Goal: Find specific page/section: Find specific page/section

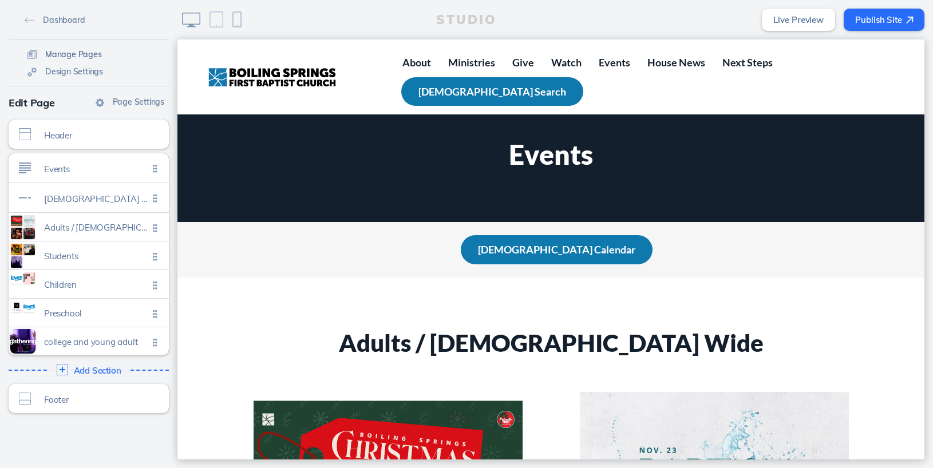
click at [55, 54] on span "Manage Pages" at bounding box center [73, 54] width 57 height 10
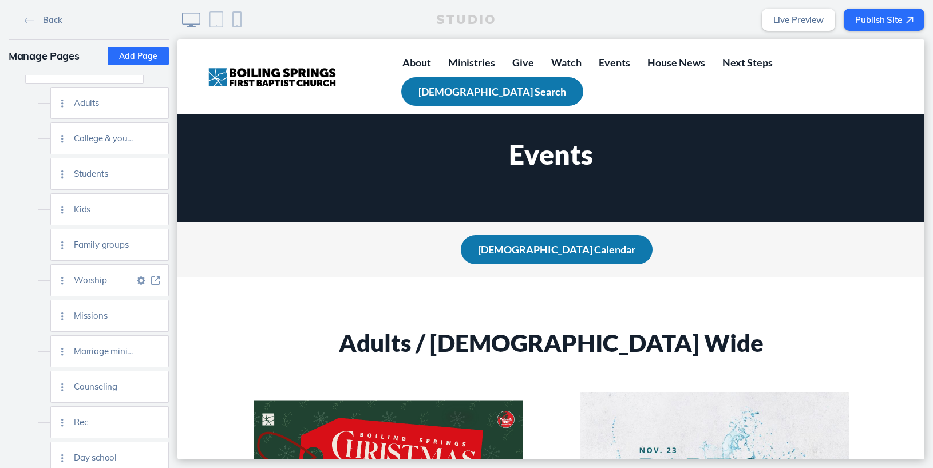
scroll to position [205, 0]
click at [157, 205] on img at bounding box center [155, 207] width 9 height 9
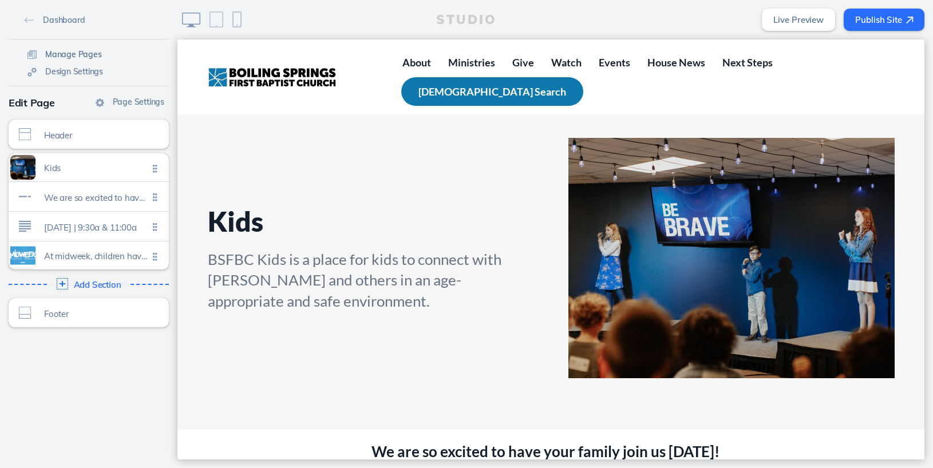
click at [68, 50] on span "Manage Pages" at bounding box center [73, 54] width 57 height 10
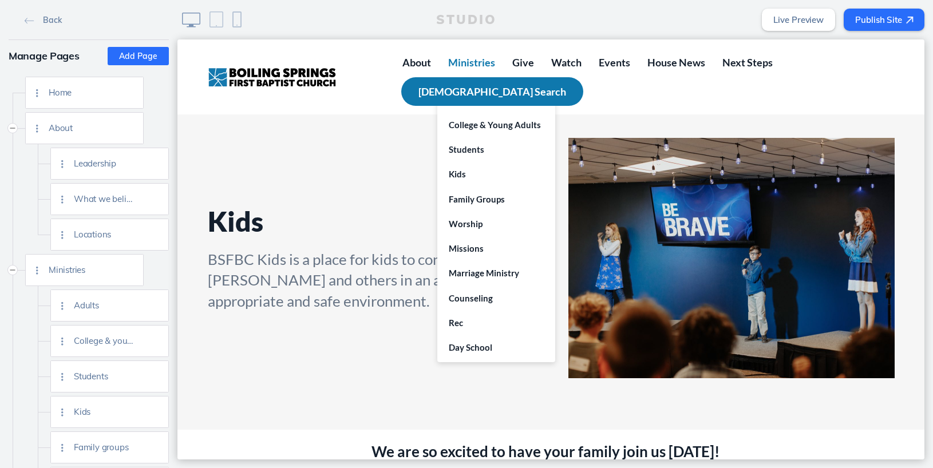
click at [494, 66] on span "Ministries" at bounding box center [471, 62] width 47 height 13
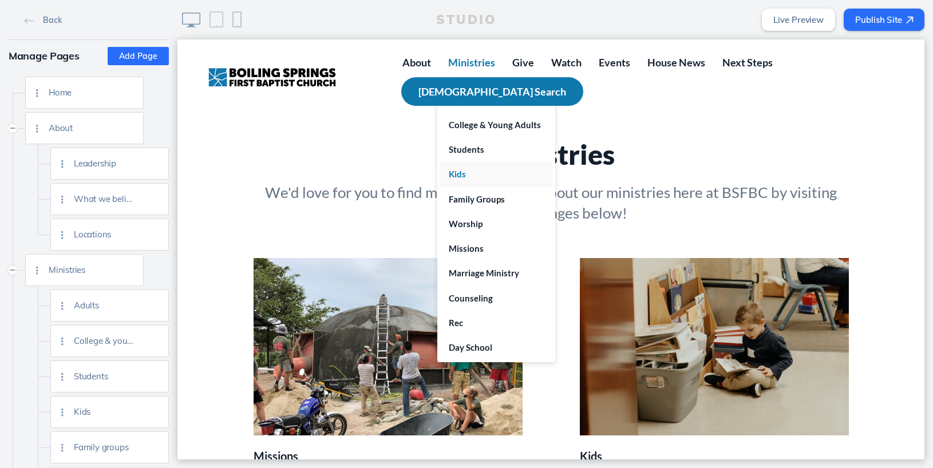
click at [478, 173] on link "Kids" at bounding box center [495, 174] width 113 height 25
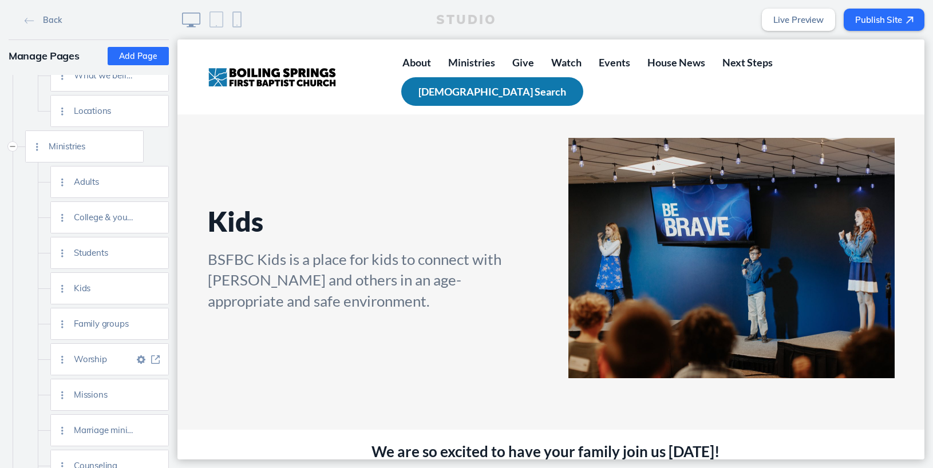
scroll to position [105, 0]
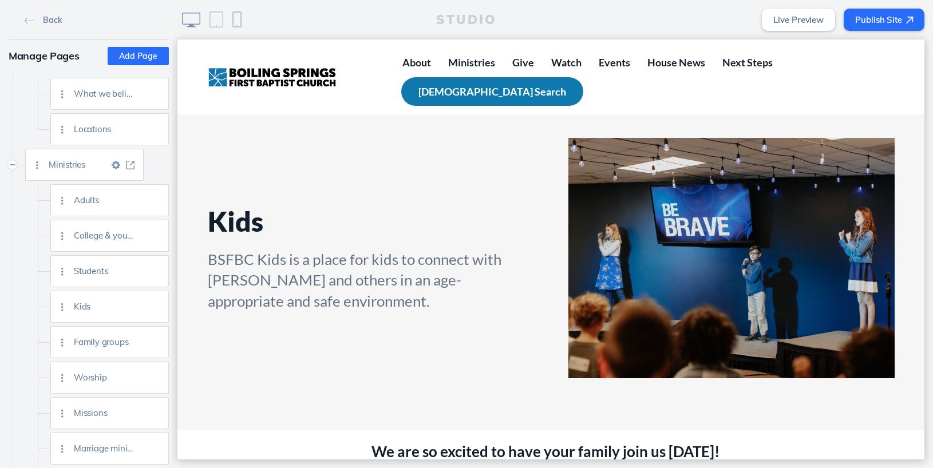
click at [131, 166] on img at bounding box center [130, 165] width 9 height 9
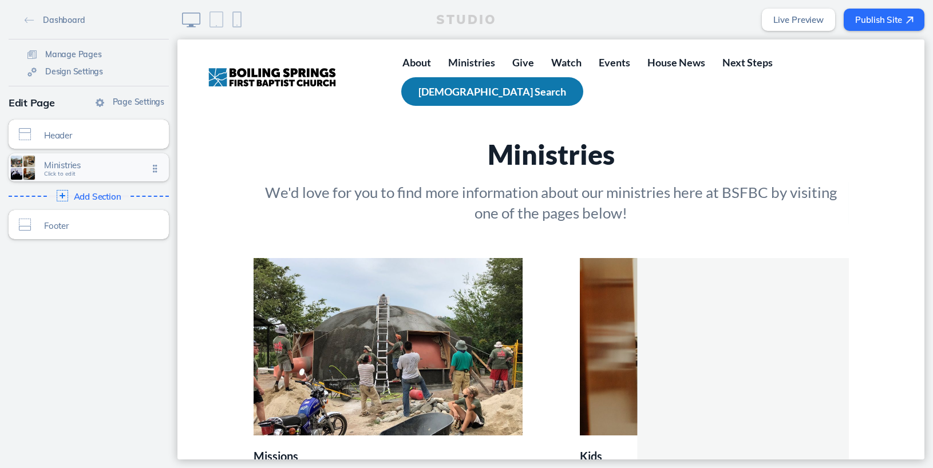
click at [69, 173] on span "Click to edit" at bounding box center [59, 173] width 31 height 7
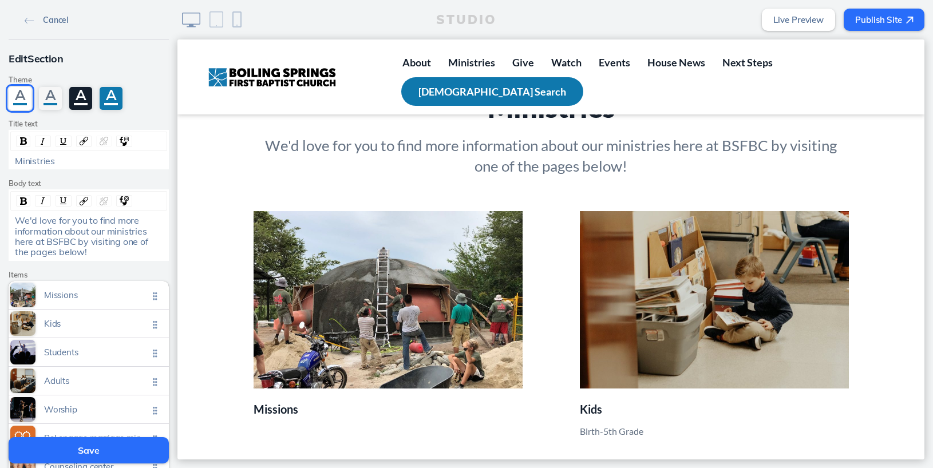
click at [30, 18] on img at bounding box center [30, 21] width 10 height 6
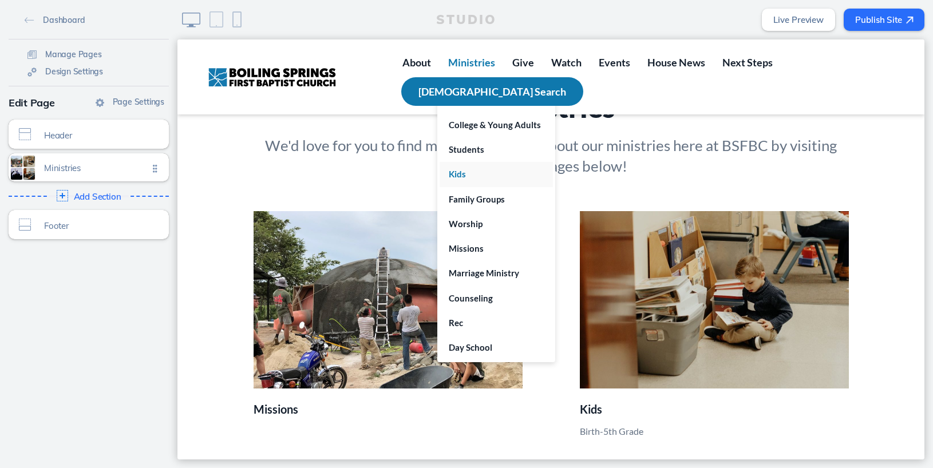
click at [466, 170] on span "Kids" at bounding box center [457, 174] width 17 height 10
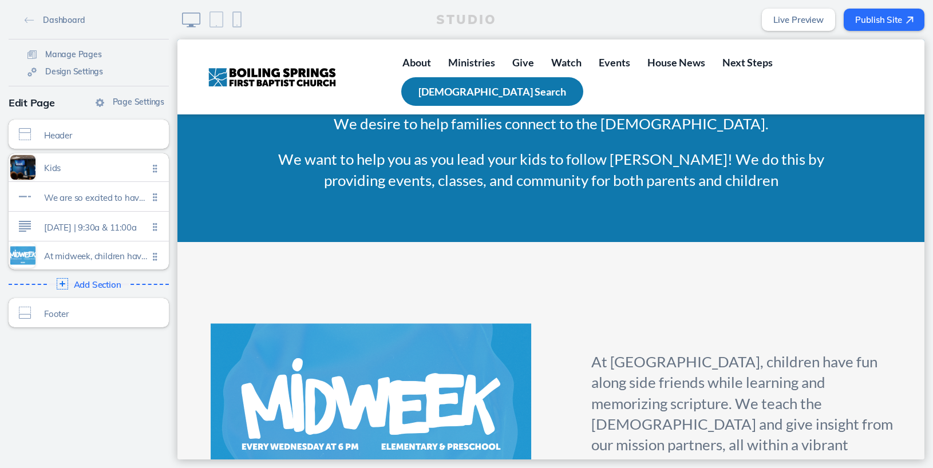
scroll to position [776, 0]
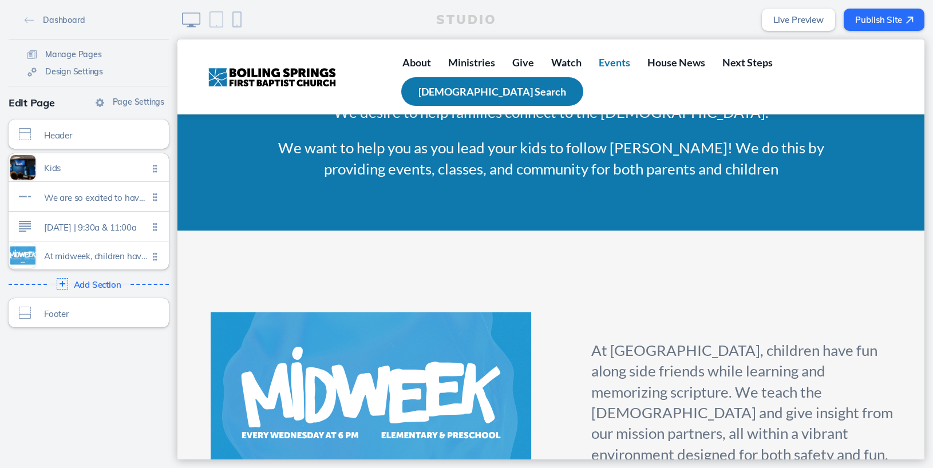
click at [621, 66] on span "Events" at bounding box center [613, 62] width 31 height 13
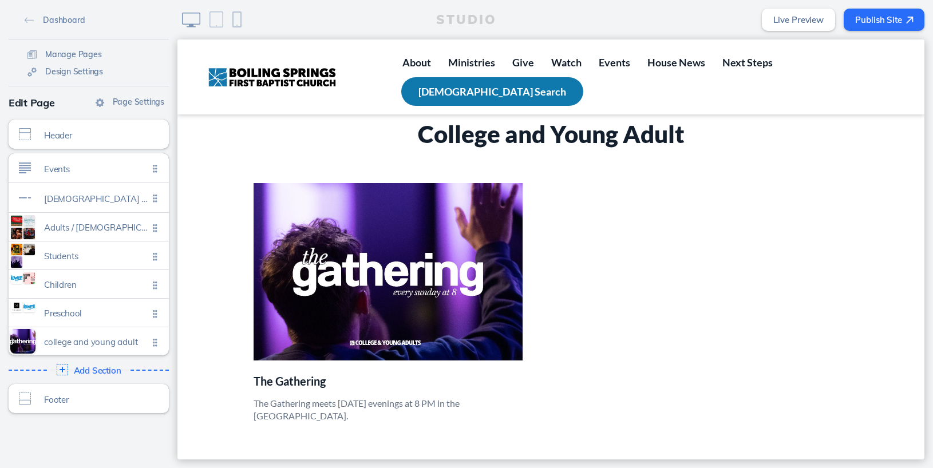
scroll to position [3568, 0]
